Goal: Information Seeking & Learning: Learn about a topic

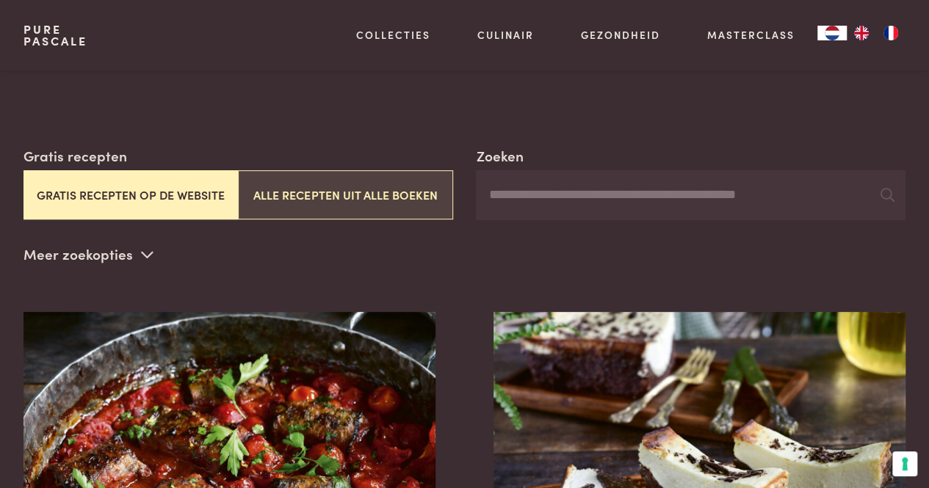
click at [322, 193] on button "Alle recepten uit alle boeken" at bounding box center [345, 194] width 214 height 49
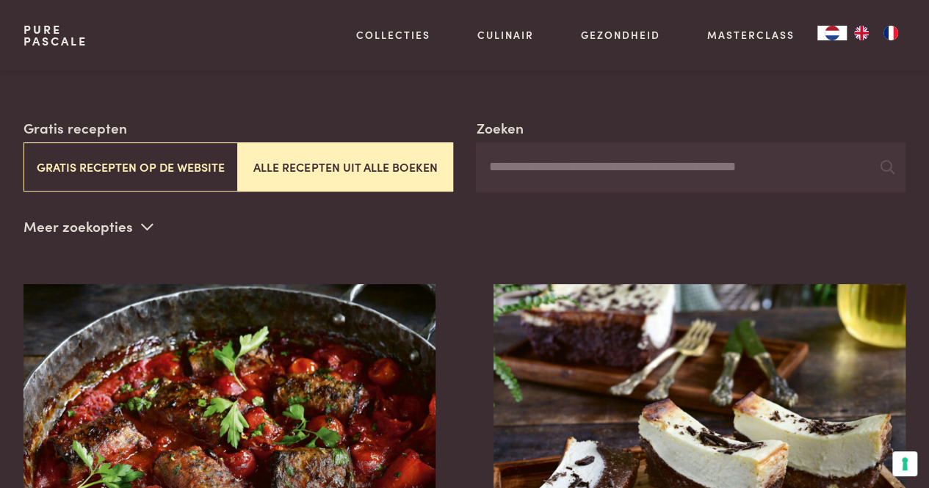
scroll to position [223, 0]
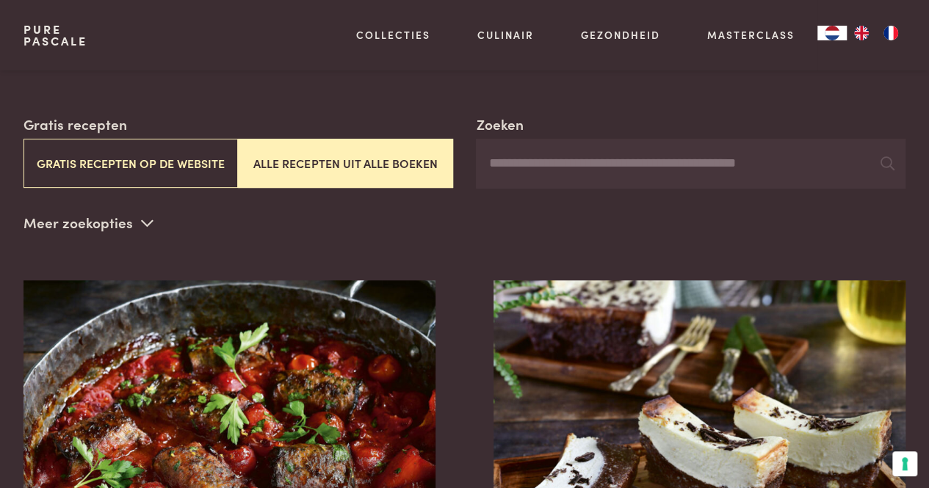
click at [581, 174] on input "Zoeken" at bounding box center [690, 164] width 429 height 50
type input "*******"
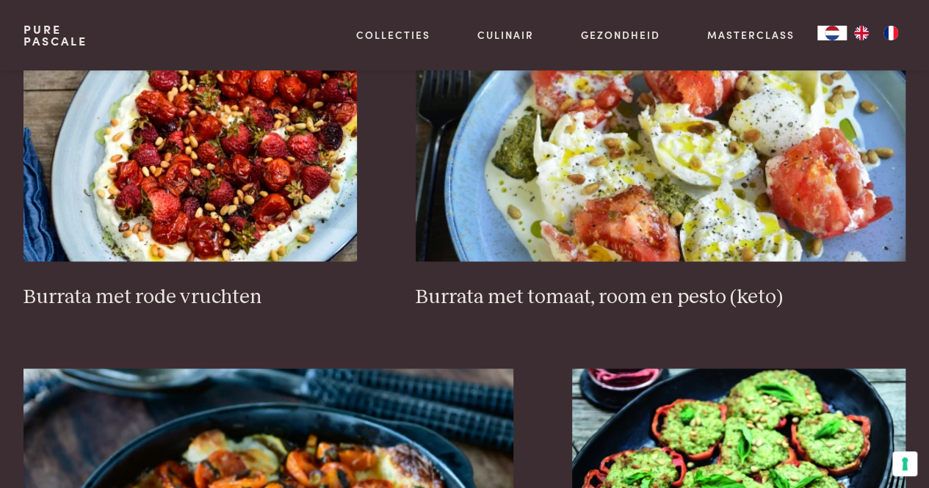
scroll to position [935, 0]
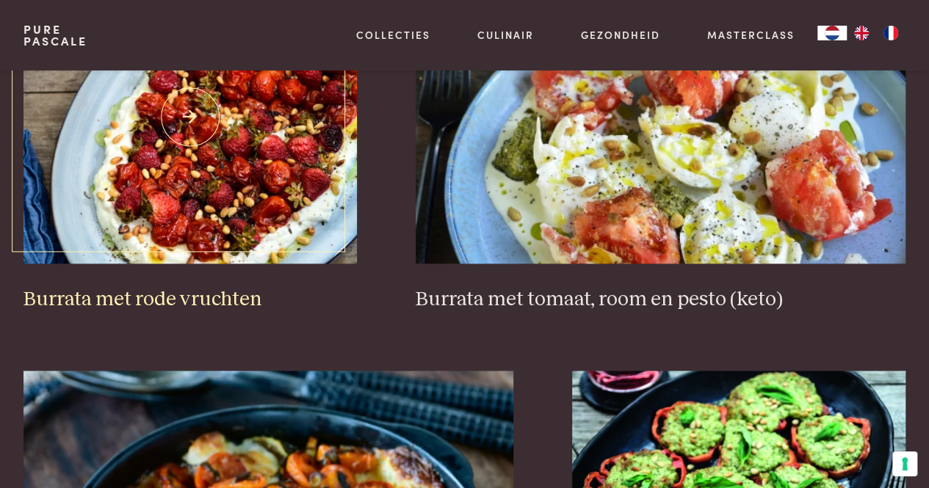
click at [308, 189] on img at bounding box center [189, 117] width 333 height 294
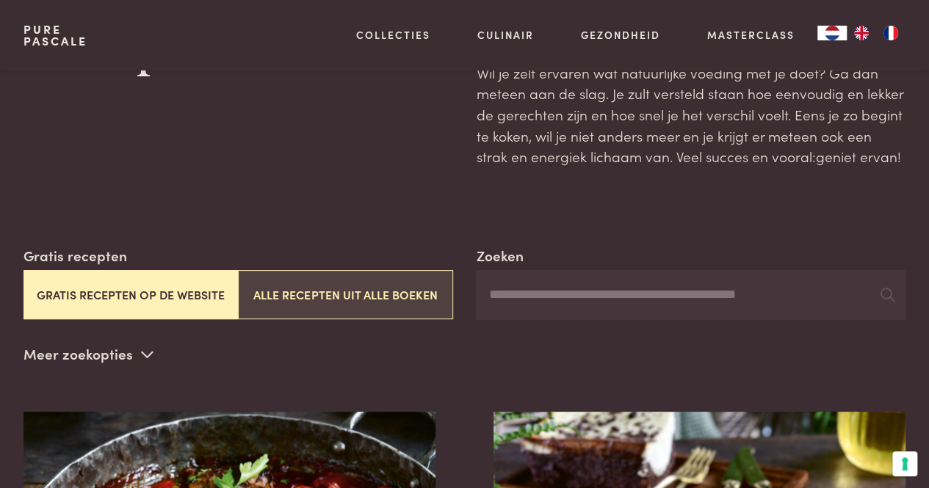
scroll to position [91, 0]
click at [403, 297] on button "Alle recepten uit alle boeken" at bounding box center [345, 295] width 214 height 49
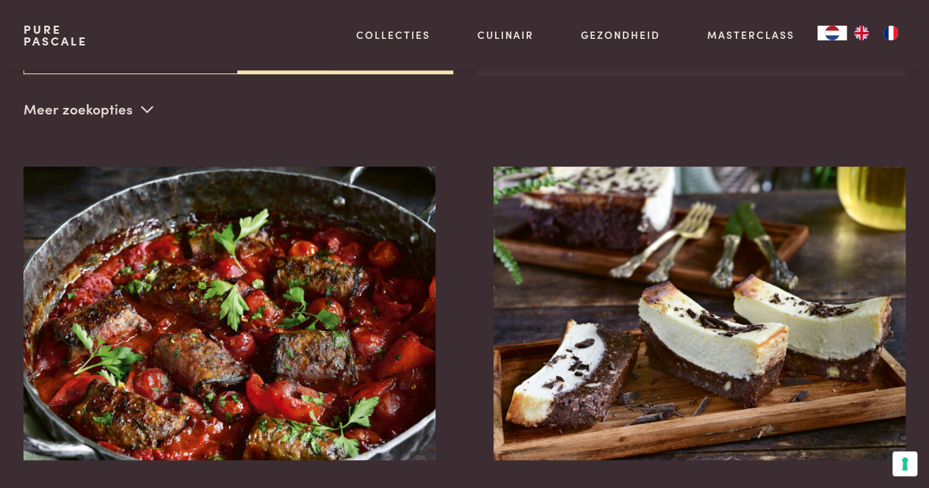
scroll to position [194, 0]
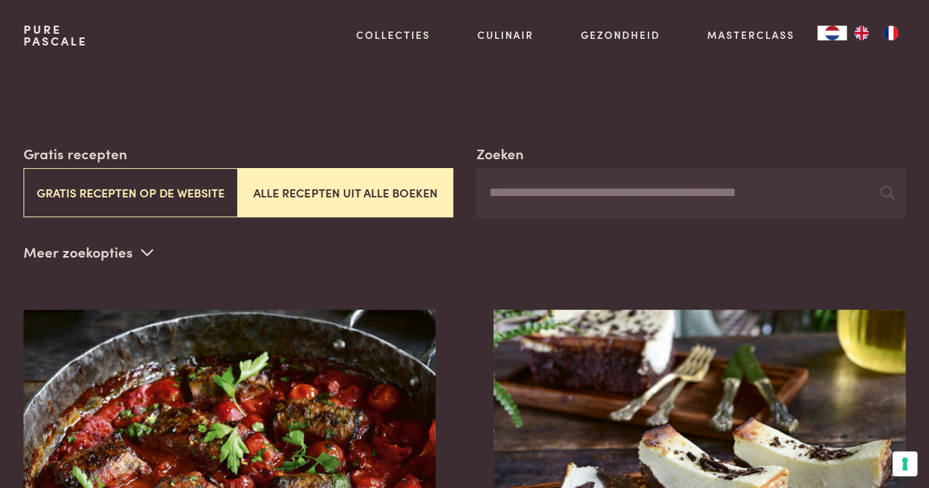
click at [556, 187] on input "Zoeken" at bounding box center [690, 193] width 429 height 50
type input "*******"
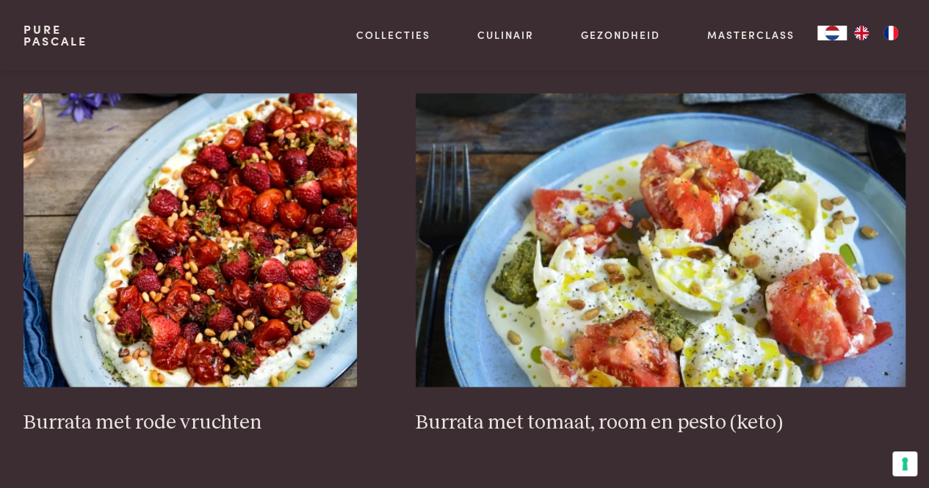
scroll to position [818, 0]
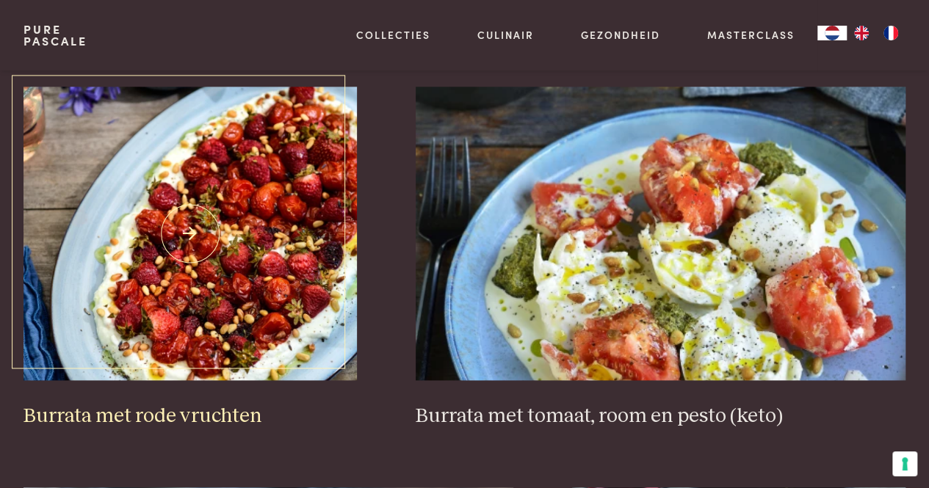
click at [297, 297] on img at bounding box center [189, 234] width 333 height 294
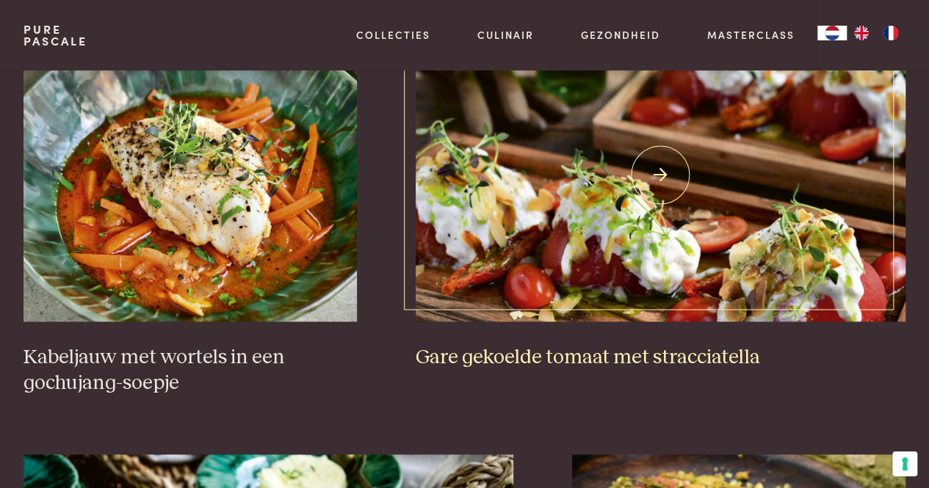
scroll to position [869, 0]
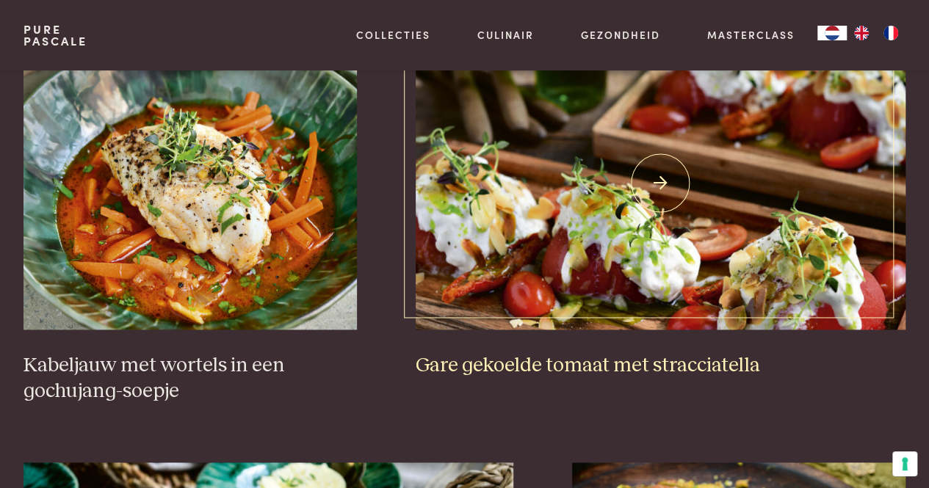
click at [613, 201] on img at bounding box center [661, 183] width 490 height 294
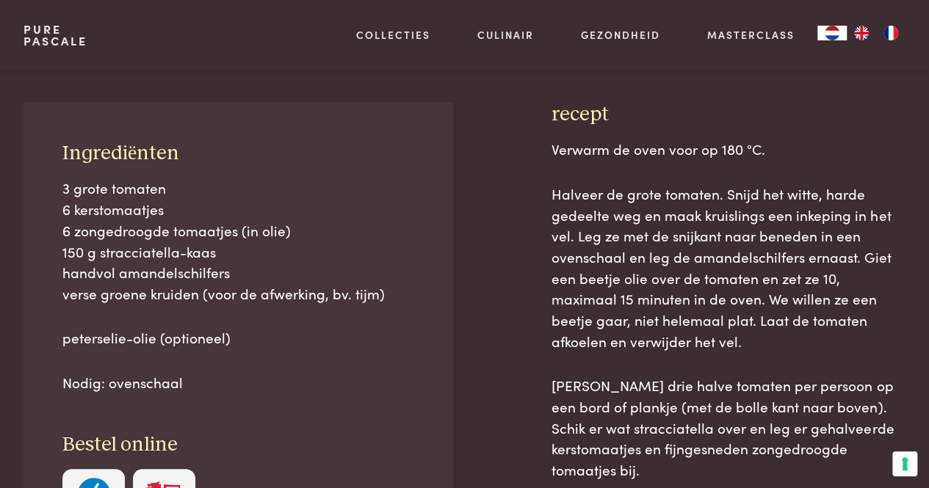
scroll to position [565, 0]
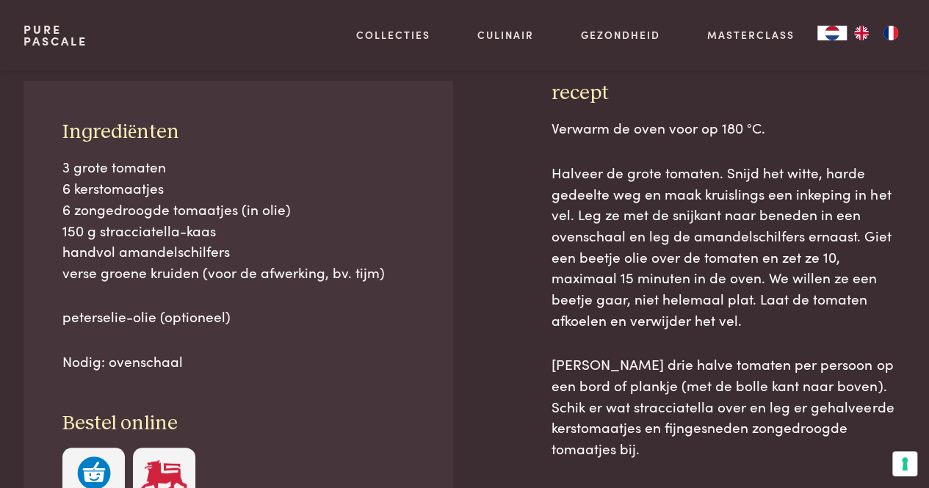
click at [128, 165] on span "3 grote tomaten" at bounding box center [114, 166] width 104 height 20
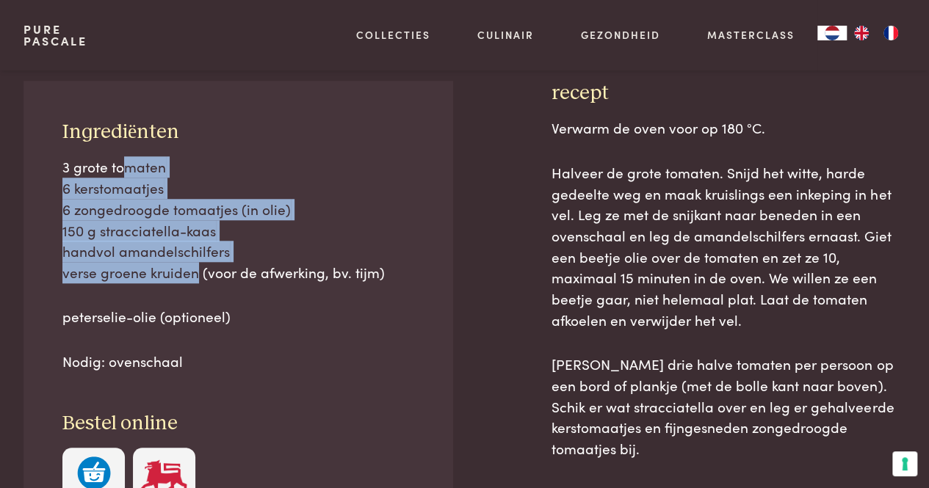
drag, startPoint x: 196, startPoint y: 272, endPoint x: 128, endPoint y: 158, distance: 132.7
click at [128, 158] on p "3 grote tomaten 6 kerstomaatjes 6 zongedroogde tomaatjes (in olie) 150 g stracc…" at bounding box center [237, 219] width 351 height 126
click at [128, 158] on span "3 grote tomaten" at bounding box center [114, 166] width 104 height 20
drag, startPoint x: 128, startPoint y: 158, endPoint x: 257, endPoint y: 277, distance: 175.6
click at [257, 277] on p "3 grote tomaten 6 kerstomaatjes 6 zongedroogde tomaatjes (in olie) 150 g stracc…" at bounding box center [237, 219] width 351 height 126
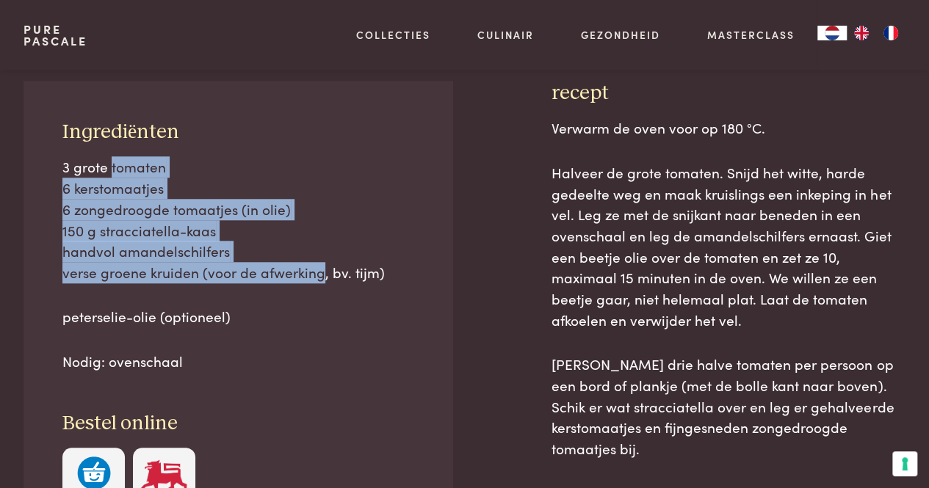
click at [257, 277] on span "verse groene kruiden (voor de afwerking, bv. tijm)" at bounding box center [223, 272] width 322 height 20
drag, startPoint x: 257, startPoint y: 277, endPoint x: 131, endPoint y: 178, distance: 160.1
click at [131, 178] on p "3 grote tomaten 6 kerstomaatjes 6 zongedroogde tomaatjes (in olie) 150 g stracc…" at bounding box center [237, 219] width 351 height 126
click at [131, 178] on span "6 kerstomaatjes" at bounding box center [112, 188] width 101 height 20
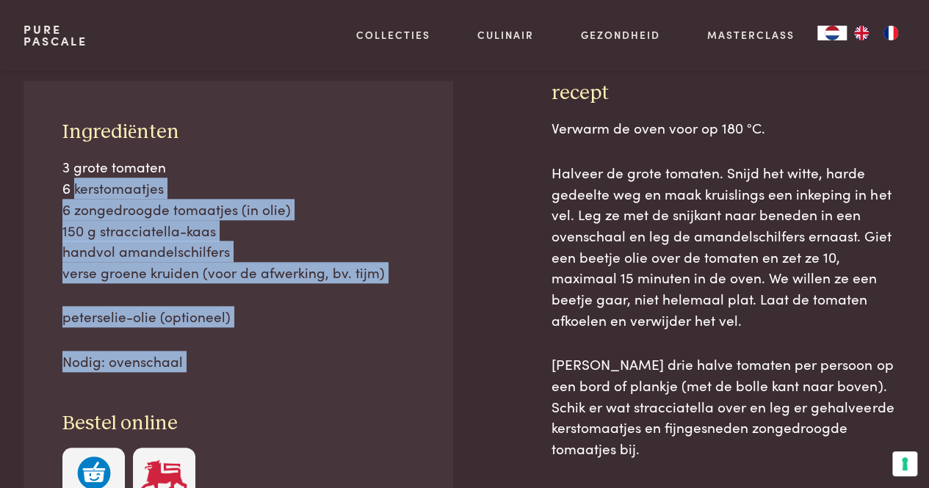
drag, startPoint x: 131, startPoint y: 178, endPoint x: 229, endPoint y: 357, distance: 203.7
click at [229, 357] on div "3 grote tomaten 6 kerstomaatjes 6 zongedroogde tomaatjes (in olie) 150 g stracc…" at bounding box center [237, 263] width 351 height 215
click at [229, 357] on p "Nodig: ovenschaal" at bounding box center [237, 361] width 351 height 21
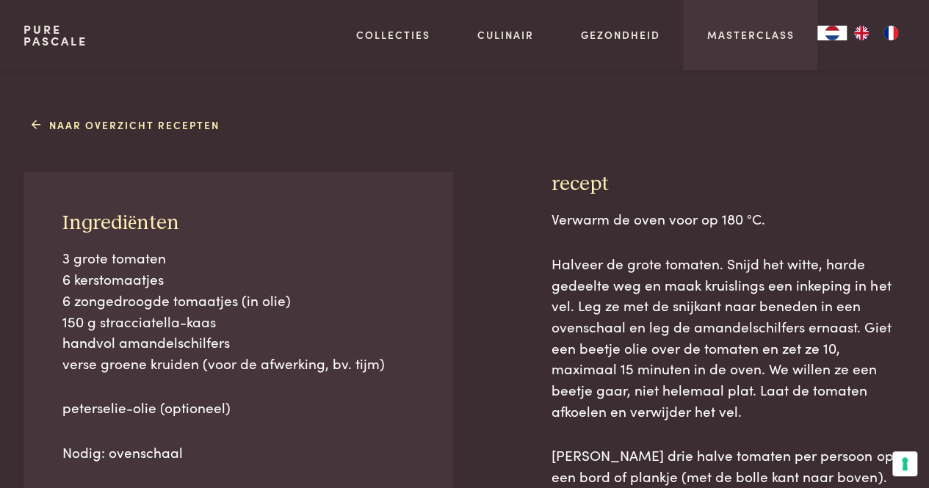
scroll to position [267, 0]
